Goal: Download file/media

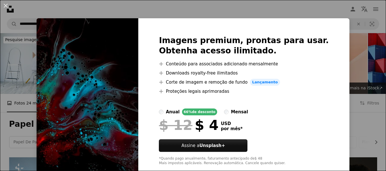
scroll to position [257, 0]
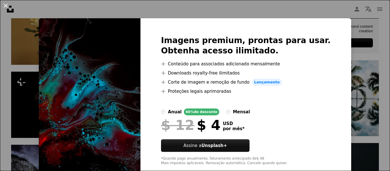
click at [5, 5] on button "An X shape" at bounding box center [5, 5] width 7 height 7
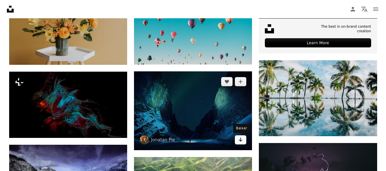
click at [242, 141] on icon "Baixar" at bounding box center [241, 140] width 4 height 4
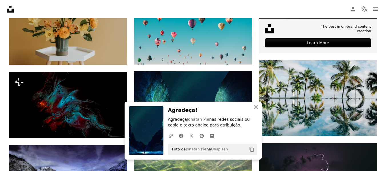
click at [255, 107] on icon "button" at bounding box center [256, 107] width 4 height 4
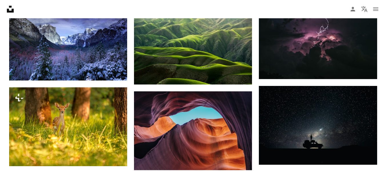
scroll to position [486, 0]
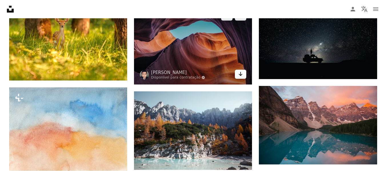
click at [241, 75] on icon "Arrow pointing down" at bounding box center [240, 74] width 5 height 7
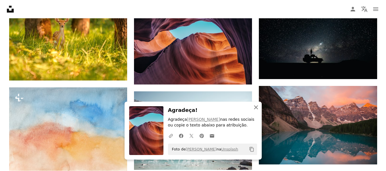
click at [255, 106] on icon "An X shape" at bounding box center [256, 107] width 7 height 7
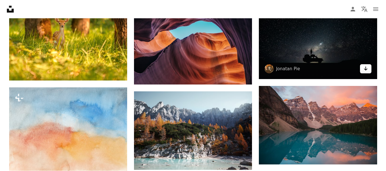
click at [367, 67] on icon "Arrow pointing down" at bounding box center [365, 68] width 5 height 7
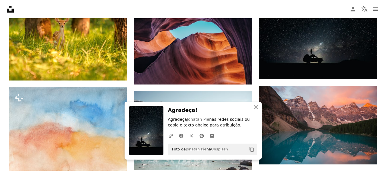
click at [257, 107] on icon "An X shape" at bounding box center [256, 107] width 7 height 7
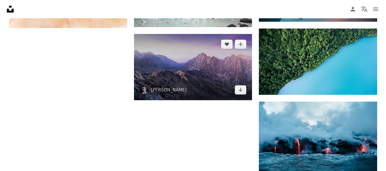
scroll to position [600, 0]
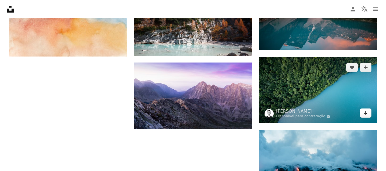
click at [365, 115] on icon "Baixar" at bounding box center [366, 113] width 4 height 4
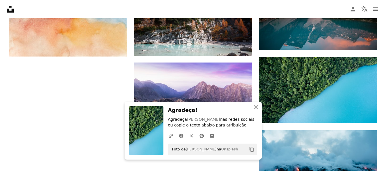
click at [257, 106] on icon "button" at bounding box center [256, 107] width 4 height 4
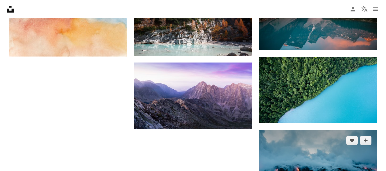
scroll to position [686, 0]
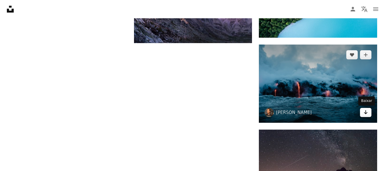
click at [366, 113] on icon "Baixar" at bounding box center [366, 112] width 4 height 4
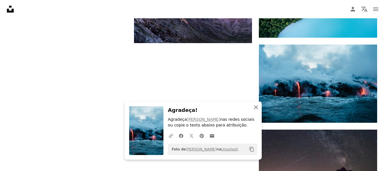
click at [255, 107] on icon "button" at bounding box center [256, 107] width 4 height 4
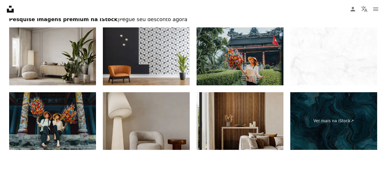
scroll to position [1001, 0]
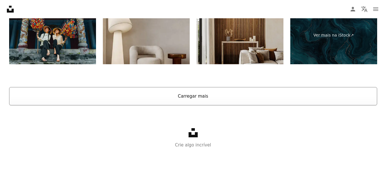
click at [199, 94] on button "Carregar mais" at bounding box center [193, 96] width 368 height 18
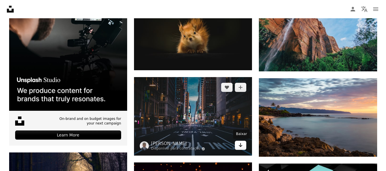
click at [241, 146] on icon "Baixar" at bounding box center [241, 145] width 4 height 4
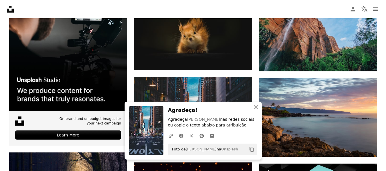
click at [256, 108] on icon "button" at bounding box center [256, 107] width 4 height 4
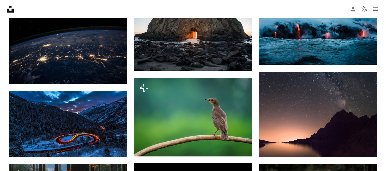
scroll to position [686, 0]
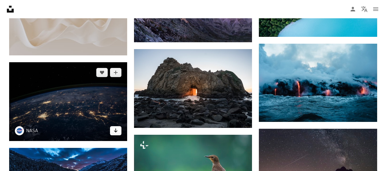
click at [117, 132] on icon "Arrow pointing down" at bounding box center [115, 130] width 5 height 7
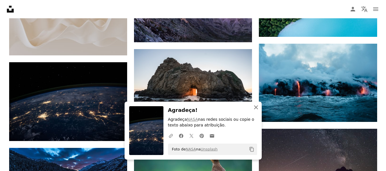
click at [256, 108] on icon "An X shape" at bounding box center [256, 107] width 7 height 7
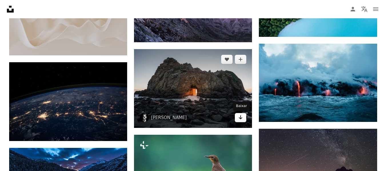
click at [242, 117] on icon "Arrow pointing down" at bounding box center [240, 117] width 5 height 7
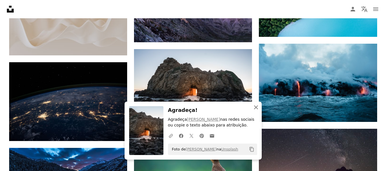
click at [255, 107] on icon "An X shape" at bounding box center [256, 107] width 7 height 7
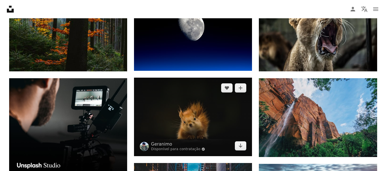
scroll to position [972, 0]
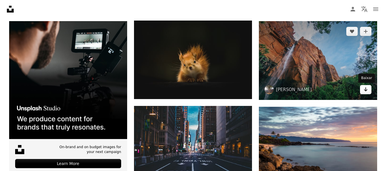
click at [367, 89] on icon "Arrow pointing down" at bounding box center [365, 89] width 5 height 7
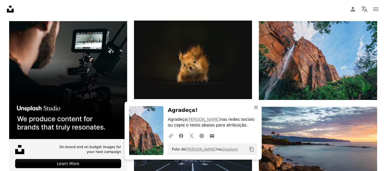
click at [257, 108] on icon "button" at bounding box center [256, 107] width 4 height 4
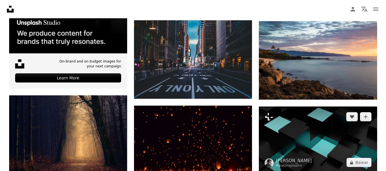
scroll to position [1115, 0]
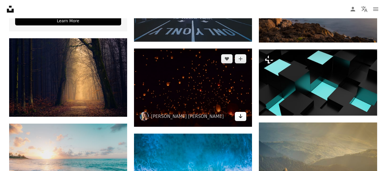
click at [237, 118] on link "Arrow pointing down" at bounding box center [240, 116] width 11 height 9
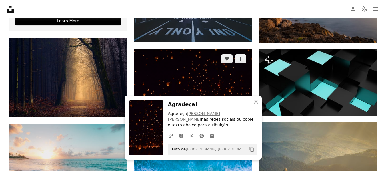
scroll to position [1229, 0]
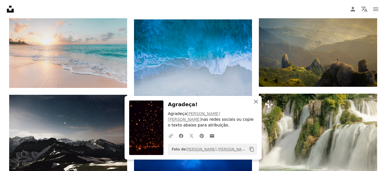
click at [255, 104] on icon "button" at bounding box center [256, 102] width 4 height 4
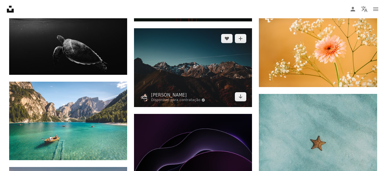
scroll to position [1743, 0]
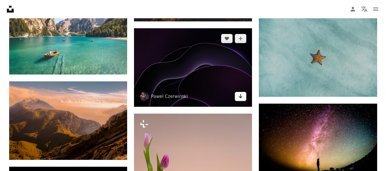
click at [244, 97] on link "Arrow pointing down" at bounding box center [240, 96] width 11 height 9
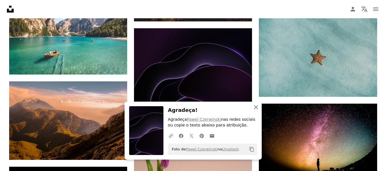
click at [256, 107] on icon "button" at bounding box center [256, 107] width 4 height 4
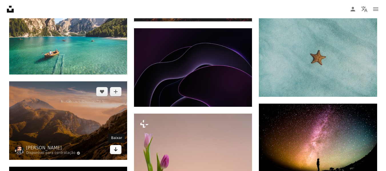
click at [117, 149] on icon "Arrow pointing down" at bounding box center [115, 149] width 5 height 7
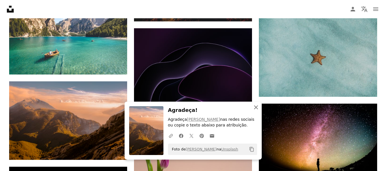
click at [255, 107] on icon "button" at bounding box center [256, 107] width 4 height 4
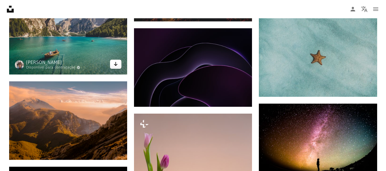
click at [115, 65] on icon "Arrow pointing down" at bounding box center [115, 64] width 5 height 7
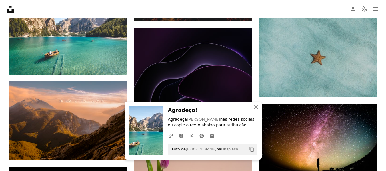
click at [256, 106] on icon "An X shape" at bounding box center [256, 107] width 7 height 7
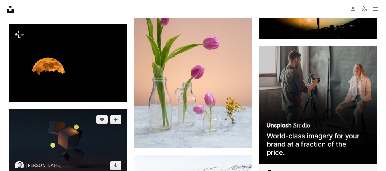
scroll to position [1915, 0]
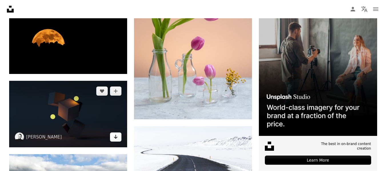
click at [115, 138] on icon "Arrow pointing down" at bounding box center [115, 136] width 5 height 7
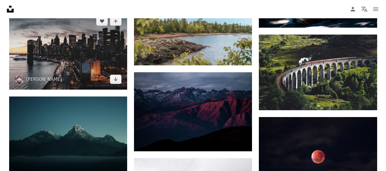
scroll to position [2258, 0]
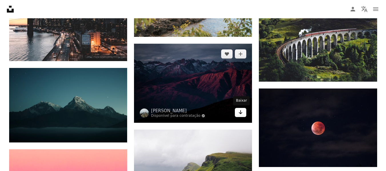
click at [240, 113] on icon "Baixar" at bounding box center [241, 112] width 4 height 4
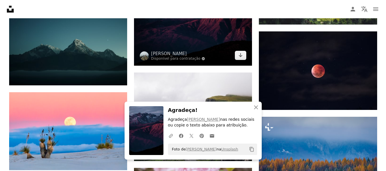
scroll to position [2343, 0]
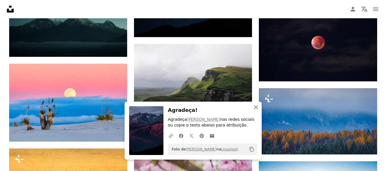
click at [256, 107] on icon "button" at bounding box center [256, 107] width 4 height 4
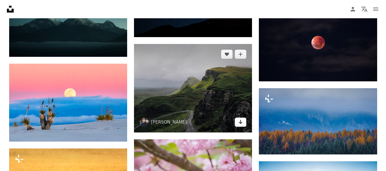
click at [243, 121] on icon "Arrow pointing down" at bounding box center [240, 122] width 5 height 7
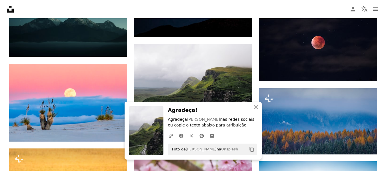
click at [257, 108] on icon "button" at bounding box center [256, 107] width 4 height 4
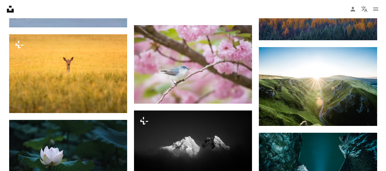
scroll to position [2486, 0]
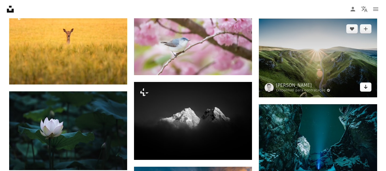
click at [369, 87] on link "Arrow pointing down" at bounding box center [365, 87] width 11 height 9
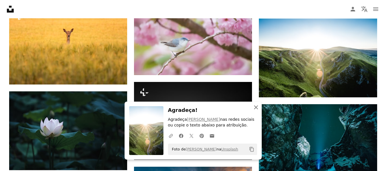
click at [255, 107] on icon "button" at bounding box center [256, 107] width 4 height 4
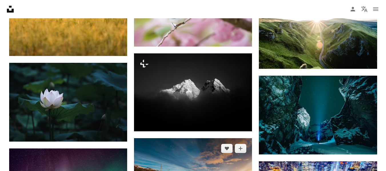
scroll to position [2543, 0]
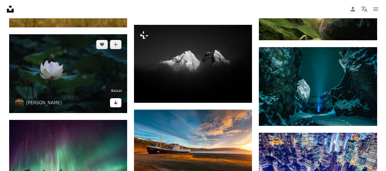
click at [117, 103] on icon "Arrow pointing down" at bounding box center [115, 102] width 5 height 7
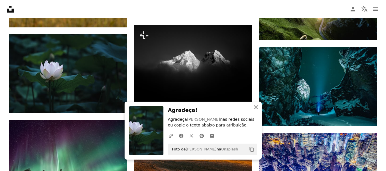
click at [257, 107] on icon "An X shape" at bounding box center [256, 107] width 7 height 7
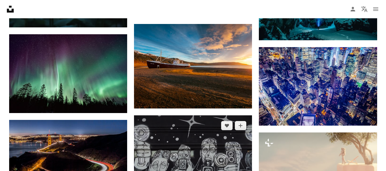
scroll to position [2686, 0]
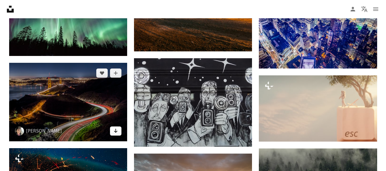
click at [117, 130] on icon "Arrow pointing down" at bounding box center [115, 130] width 5 height 7
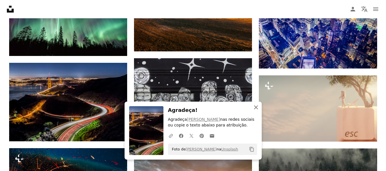
click at [257, 108] on icon "button" at bounding box center [256, 107] width 4 height 4
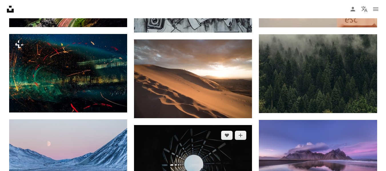
scroll to position [2857, 0]
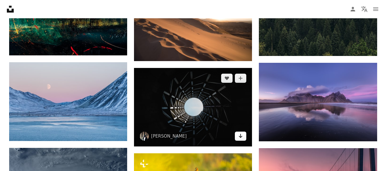
click at [241, 136] on icon "Arrow pointing down" at bounding box center [240, 136] width 5 height 7
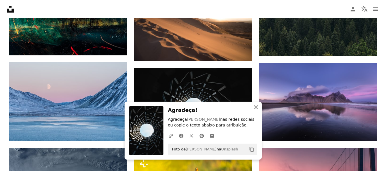
click at [256, 107] on icon "button" at bounding box center [256, 107] width 4 height 4
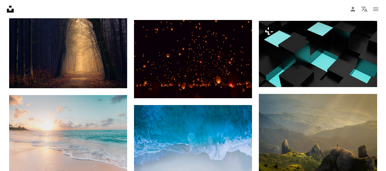
scroll to position [1115, 0]
